Goal: Information Seeking & Learning: Find specific fact

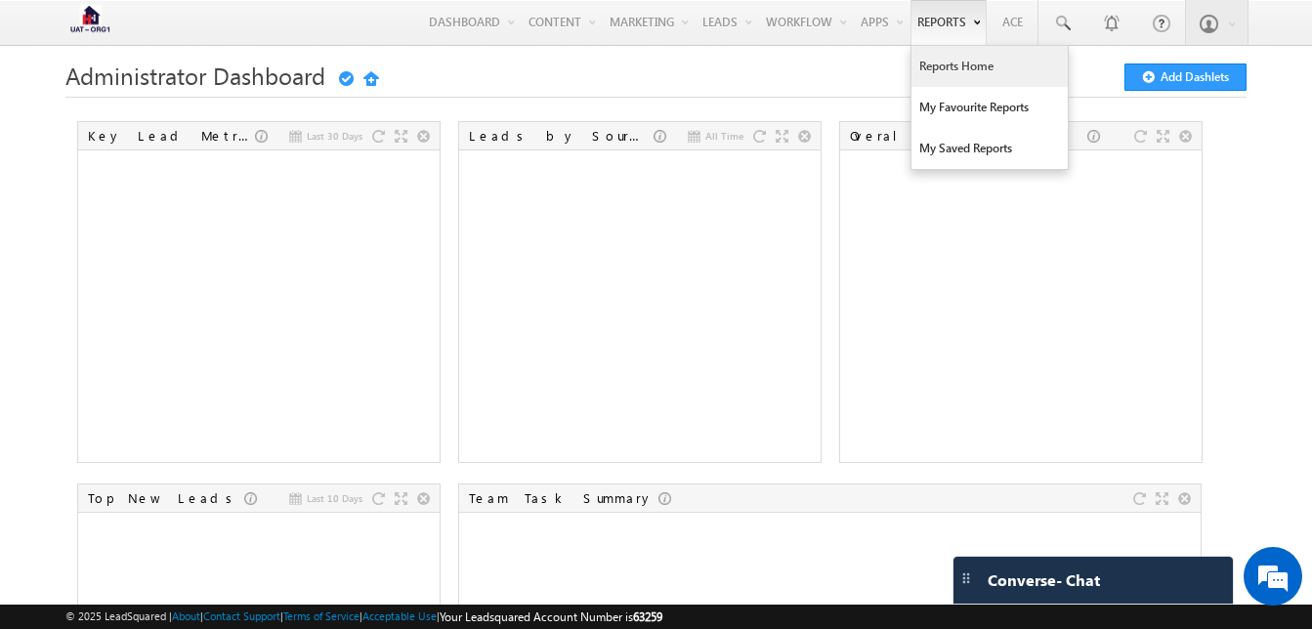
click at [949, 71] on link "Reports Home" at bounding box center [989, 66] width 156 height 41
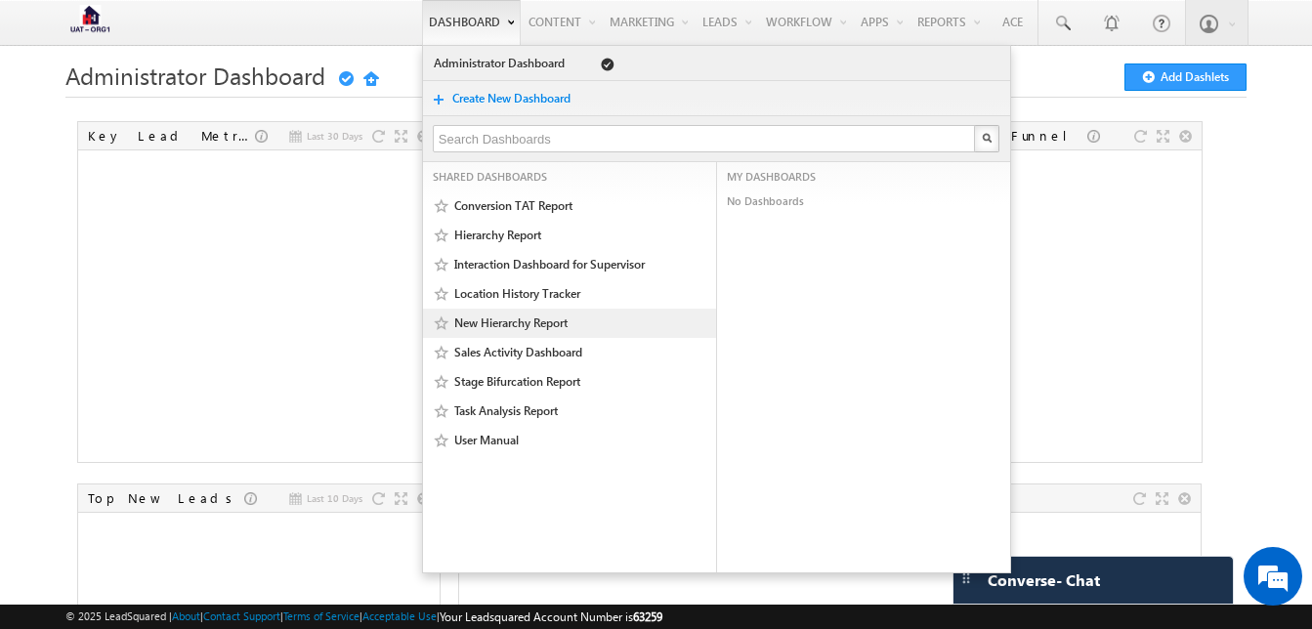
click at [497, 326] on link "New Hierarchy Report" at bounding box center [566, 324] width 227 height 20
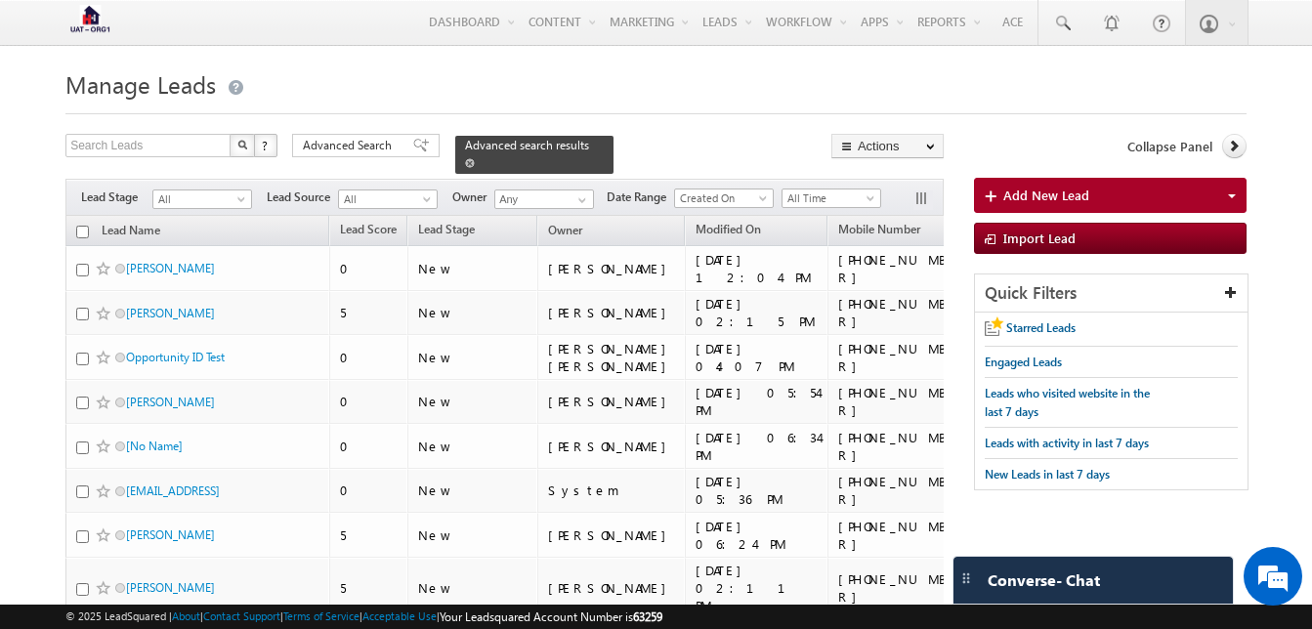
click at [475, 158] on span at bounding box center [470, 163] width 10 height 10
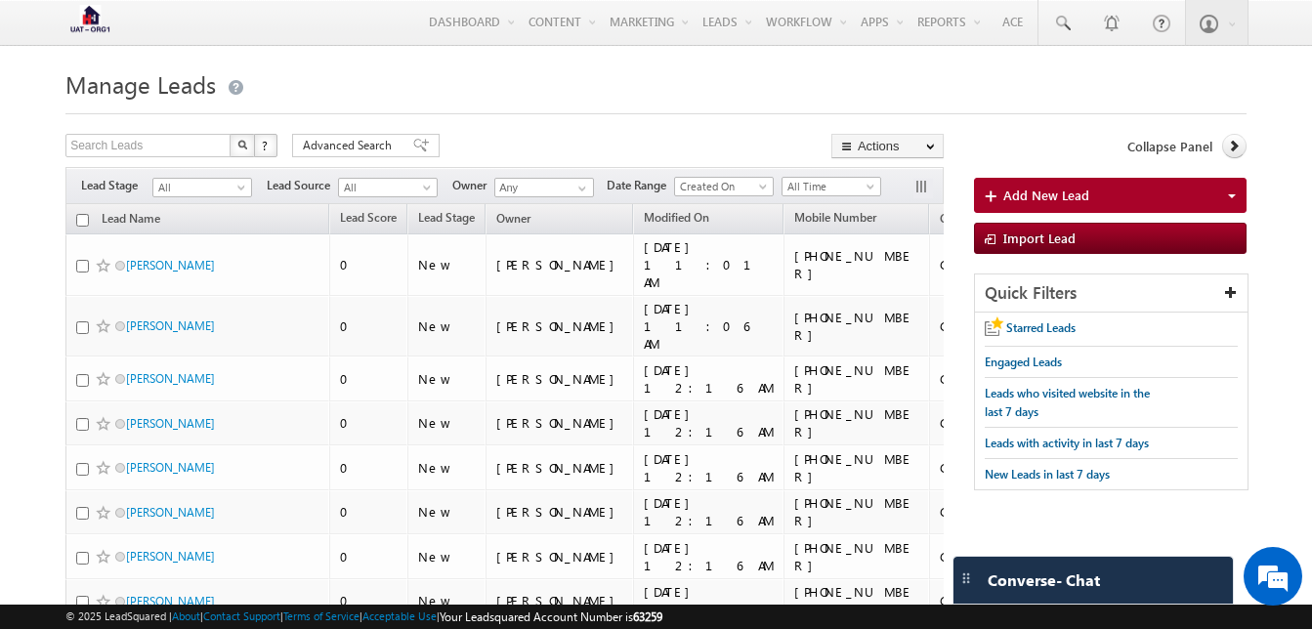
click at [225, 178] on link "All" at bounding box center [202, 188] width 100 height 20
click at [408, 183] on span "All" at bounding box center [385, 188] width 93 height 18
click at [513, 111] on div at bounding box center [655, 108] width 1181 height 13
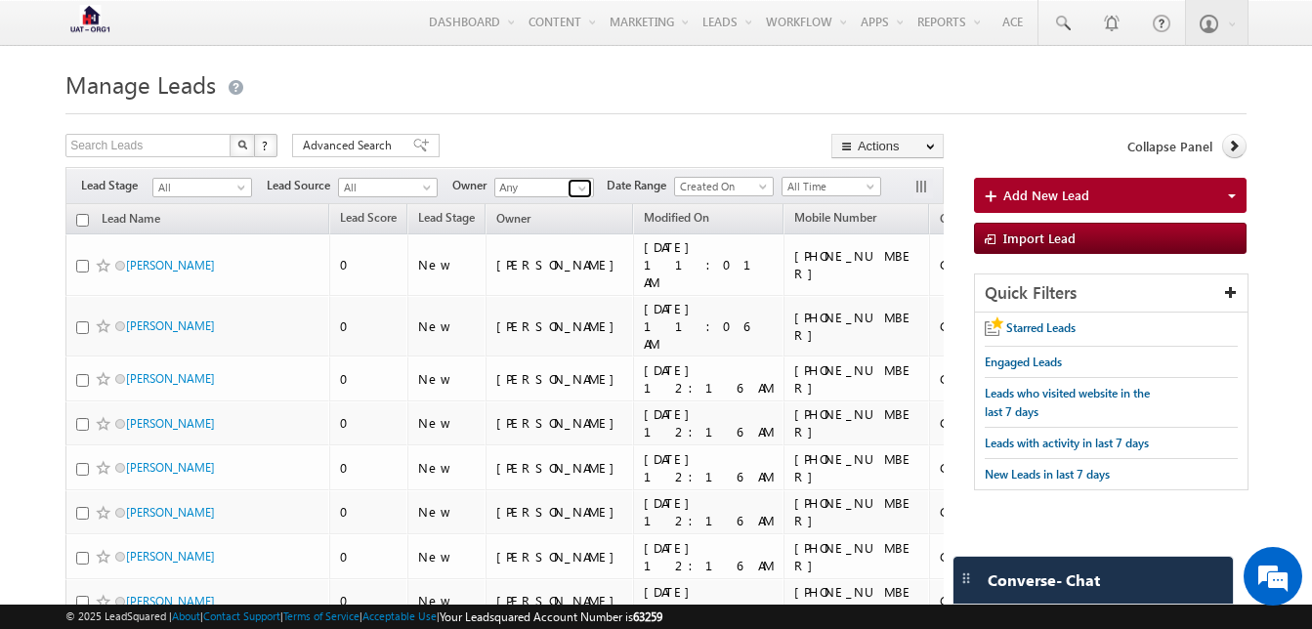
click at [592, 189] on link at bounding box center [579, 189] width 24 height 20
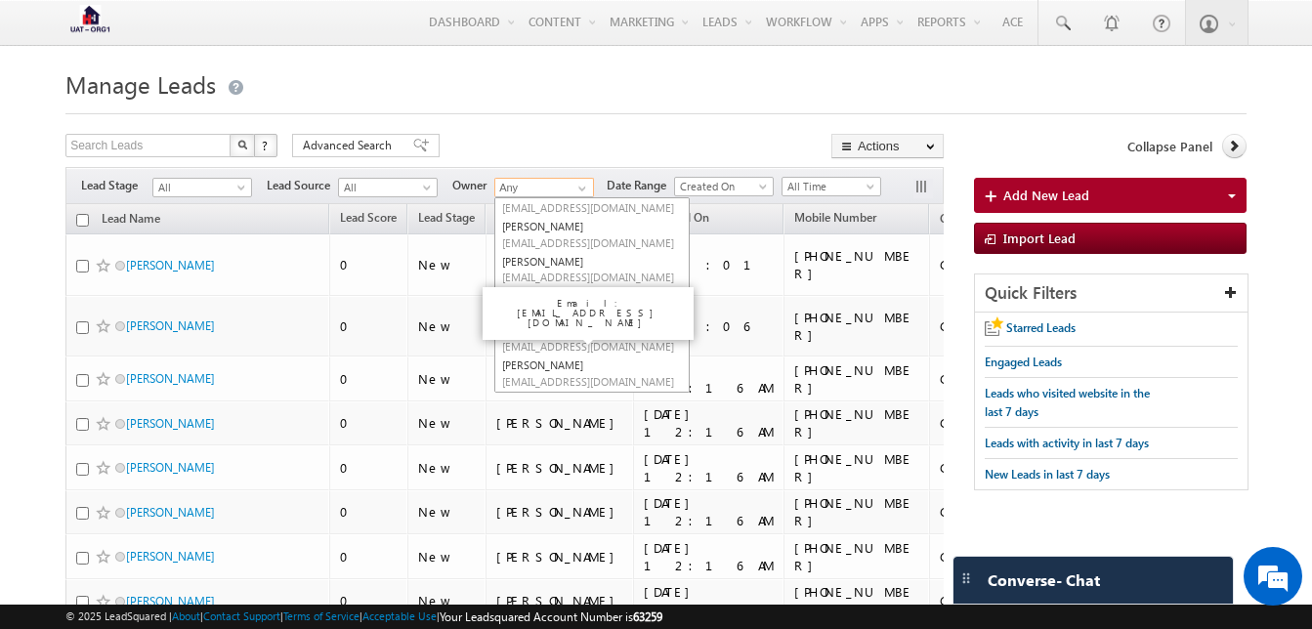
scroll to position [611, 0]
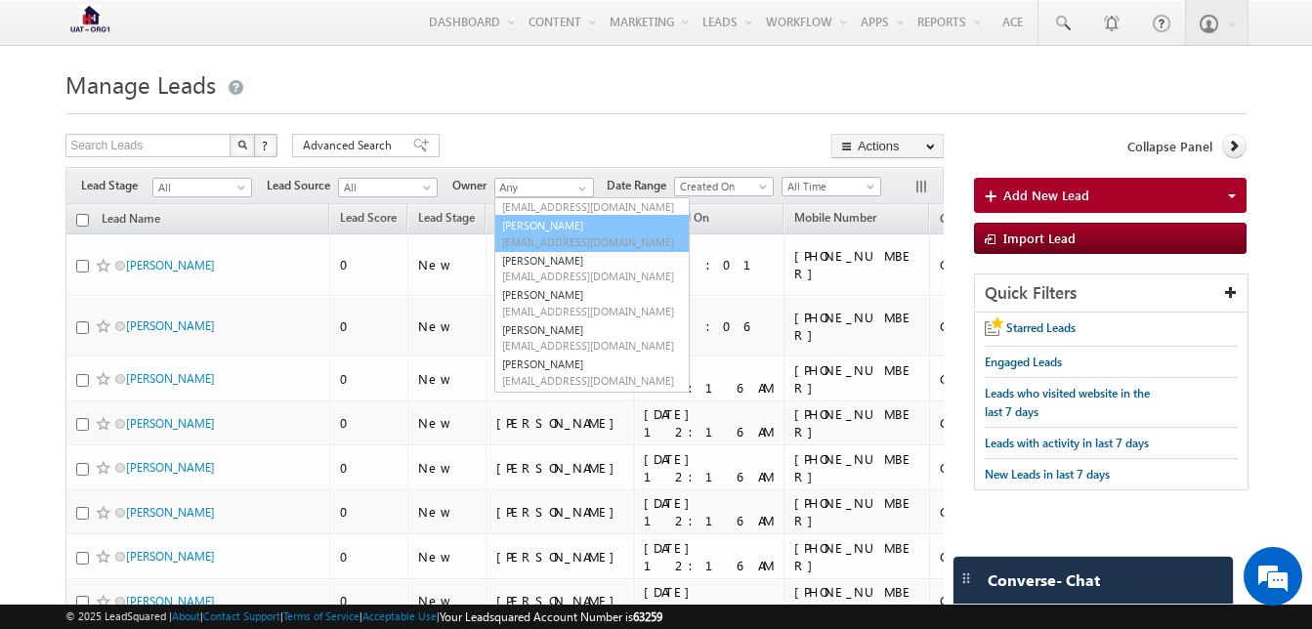
click at [569, 93] on h1 "Manage Leads" at bounding box center [655, 82] width 1181 height 38
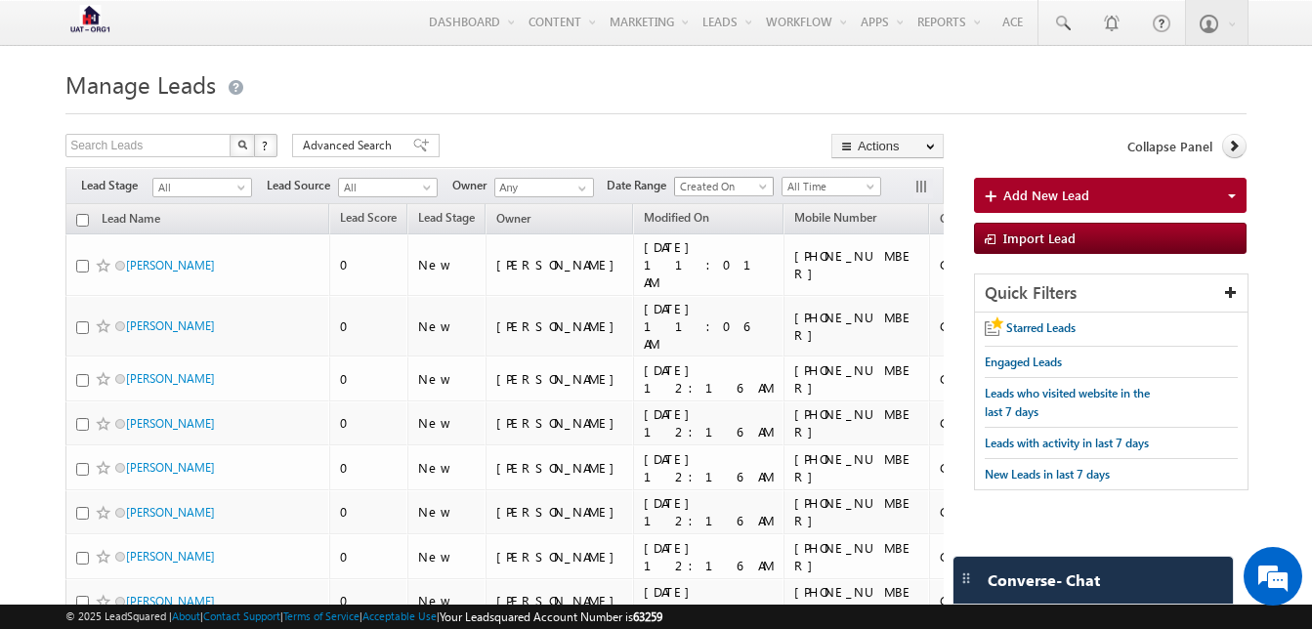
click at [764, 185] on span at bounding box center [765, 191] width 16 height 16
click at [707, 135] on div "Search Leads X ? 28891 results found Advanced Search Advanced Search Advanced s…" at bounding box center [504, 148] width 878 height 28
click at [880, 189] on span at bounding box center [872, 191] width 16 height 16
click at [781, 70] on h1 "Manage Leads" at bounding box center [655, 82] width 1181 height 38
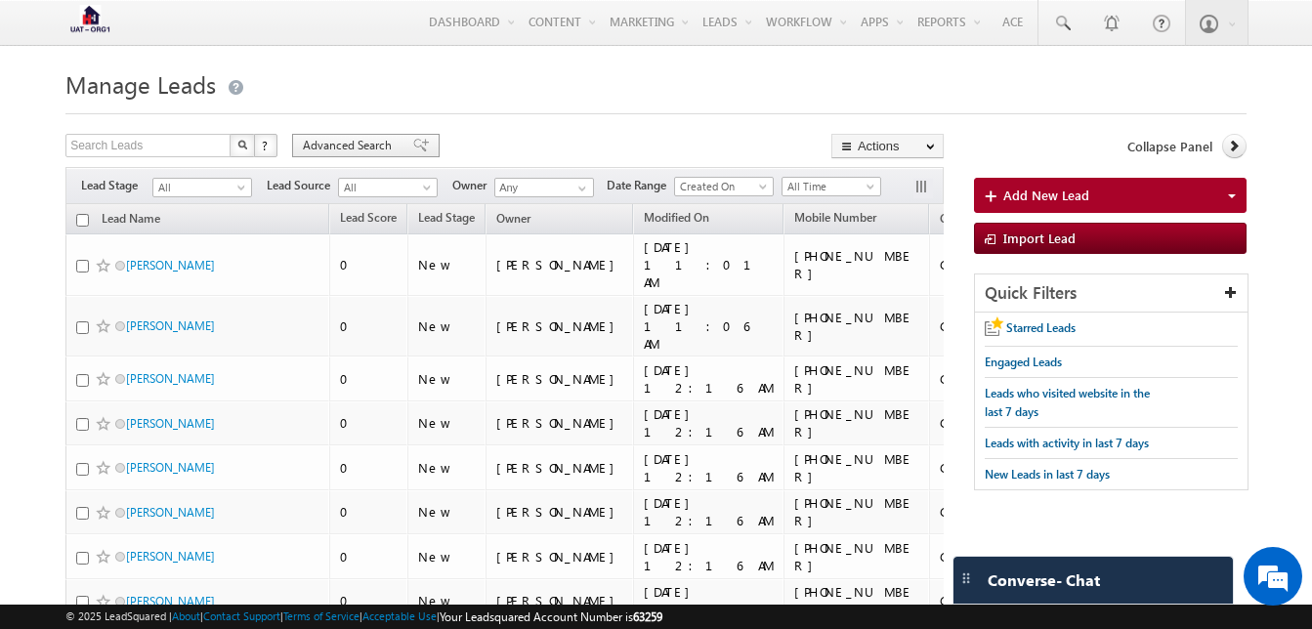
click at [346, 139] on span "Advanced Search" at bounding box center [350, 146] width 95 height 18
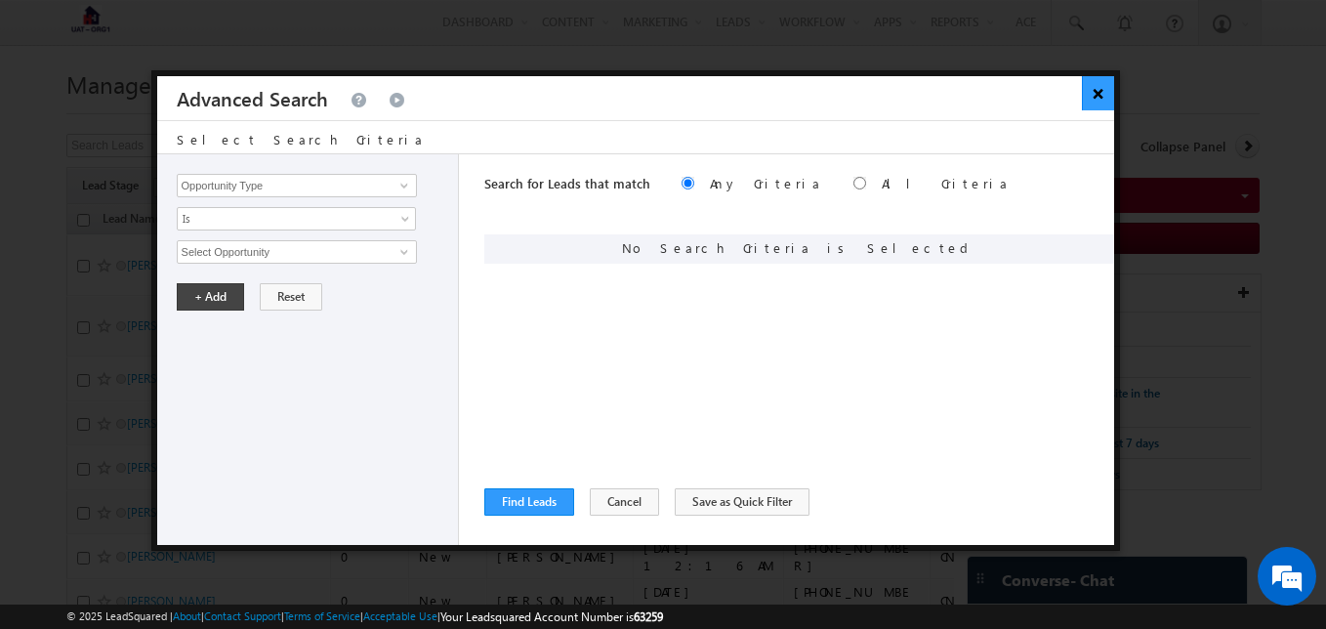
click at [1101, 89] on button "×" at bounding box center [1098, 93] width 32 height 34
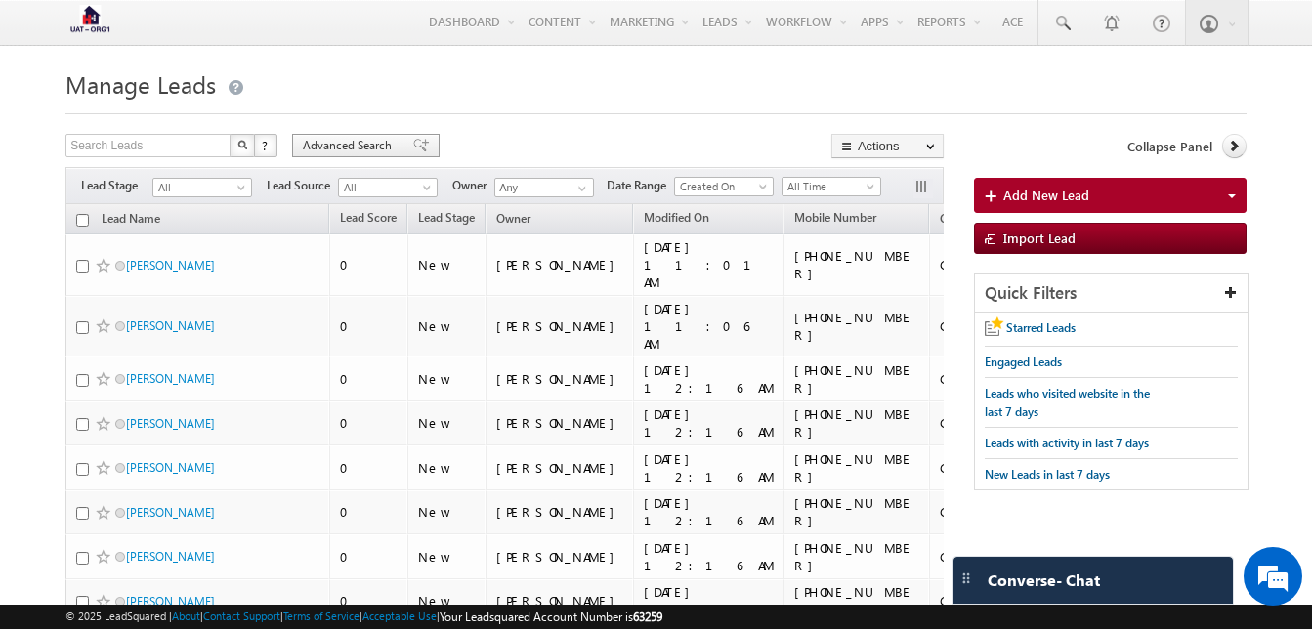
click at [396, 156] on div "Advanced Search" at bounding box center [365, 145] width 147 height 23
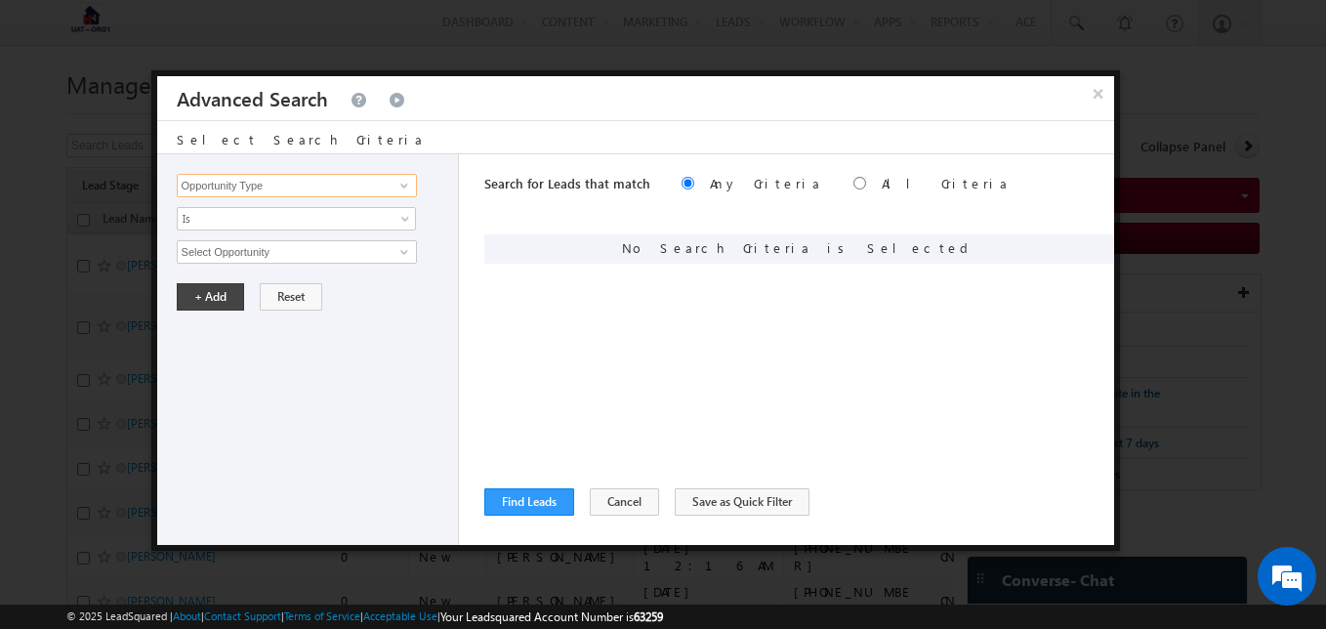
click at [356, 185] on input "Opportunity Type" at bounding box center [297, 185] width 240 height 23
click at [407, 188] on span at bounding box center [405, 186] width 16 height 16
click at [1112, 90] on button "×" at bounding box center [1098, 93] width 32 height 34
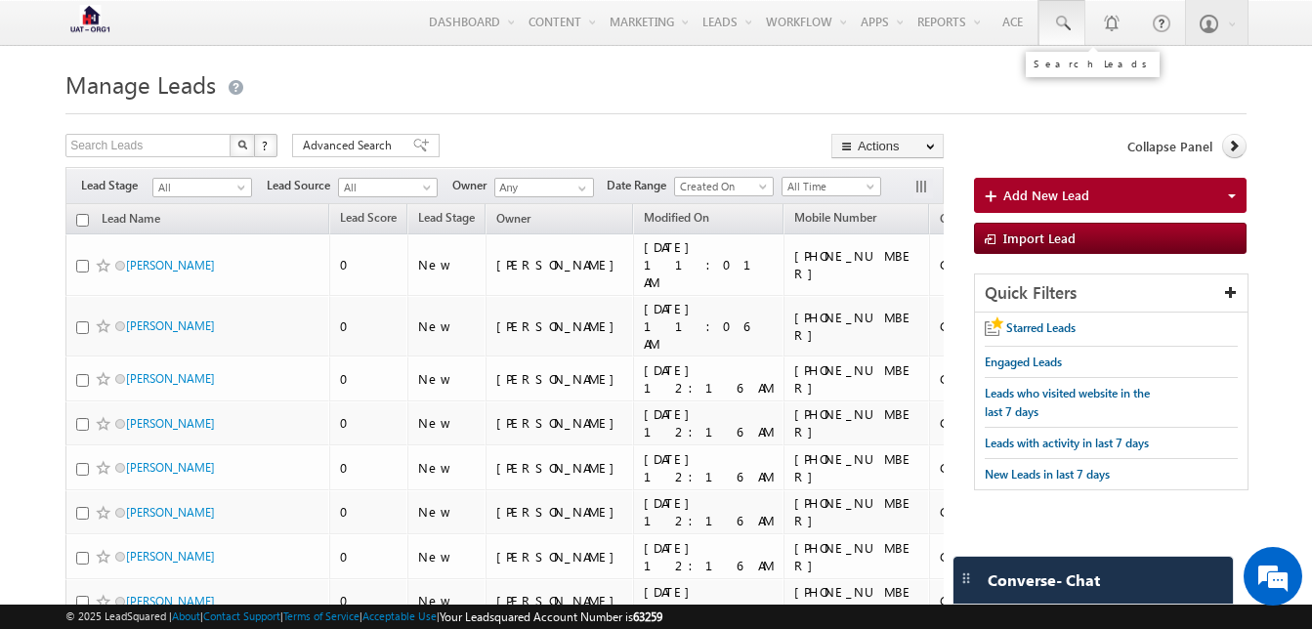
click at [1058, 17] on span at bounding box center [1062, 24] width 20 height 20
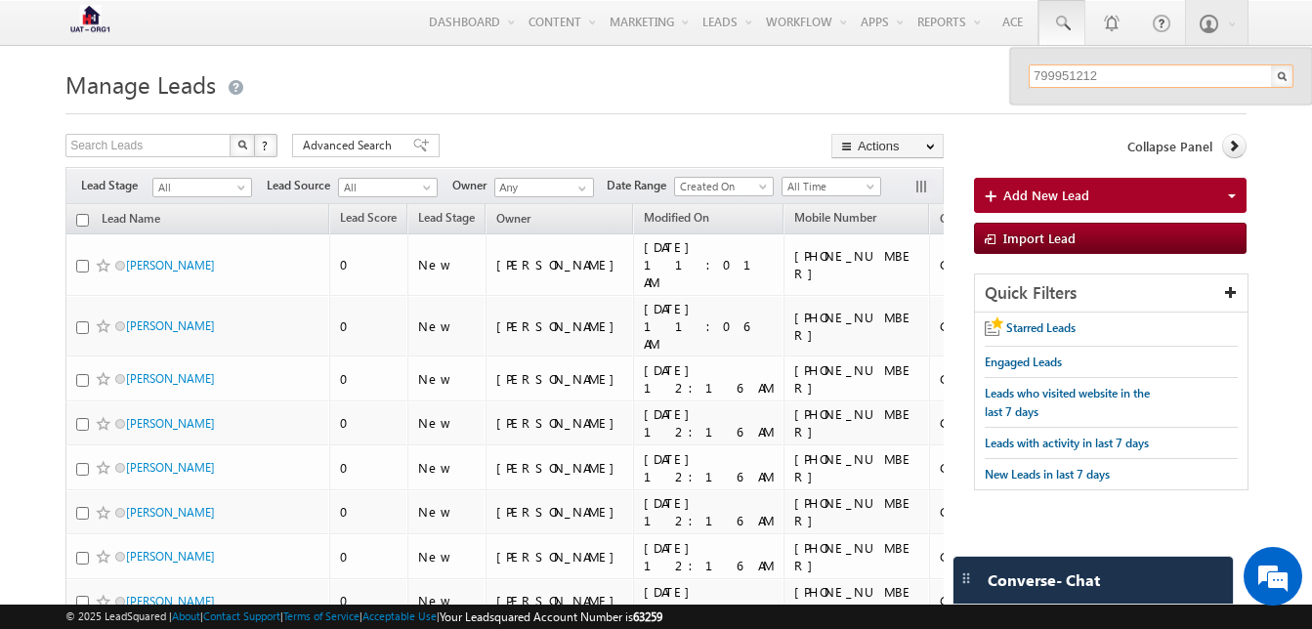
type input "7999512125"
